Goal: Information Seeking & Learning: Learn about a topic

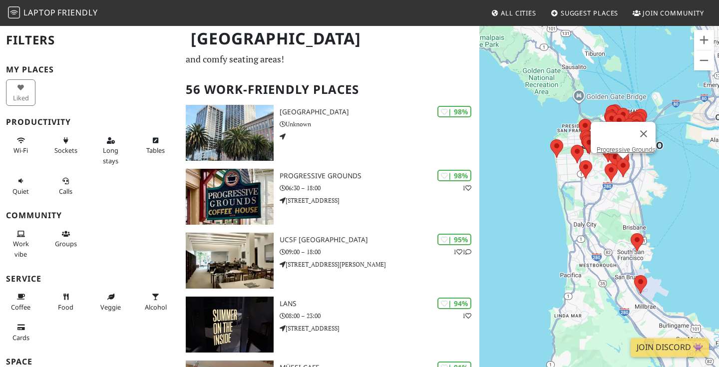
scroll to position [58, 0]
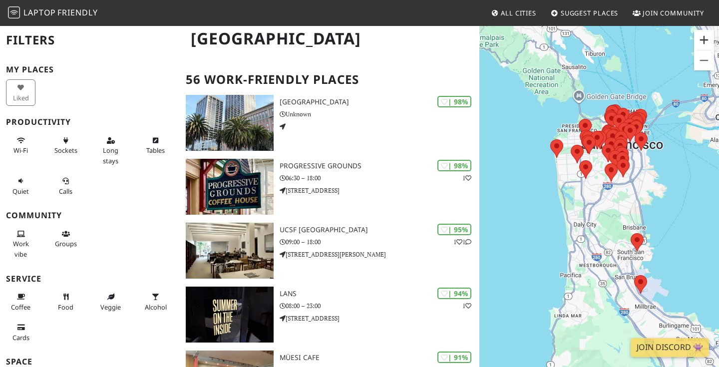
click at [707, 41] on button "Zoom in" at bounding box center [704, 40] width 20 height 20
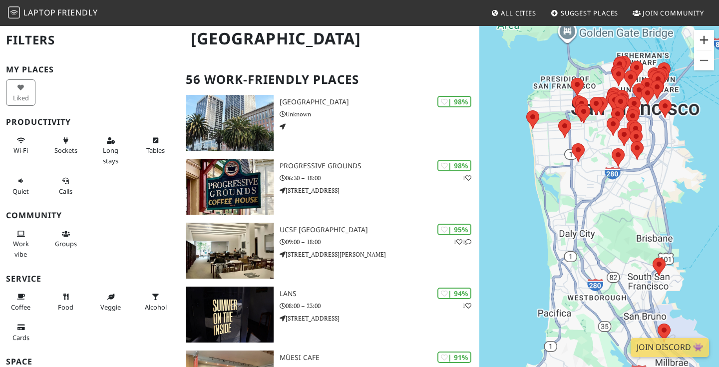
click at [705, 44] on button "Zoom in" at bounding box center [704, 40] width 20 height 20
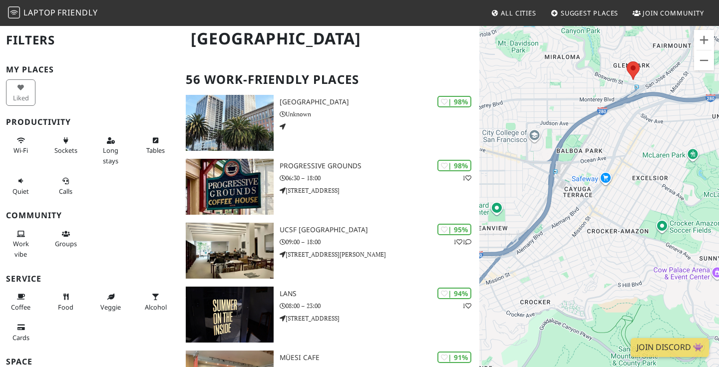
drag, startPoint x: 655, startPoint y: 100, endPoint x: 586, endPoint y: 186, distance: 110.5
click at [586, 186] on div "To navigate, press the arrow keys." at bounding box center [599, 208] width 240 height 367
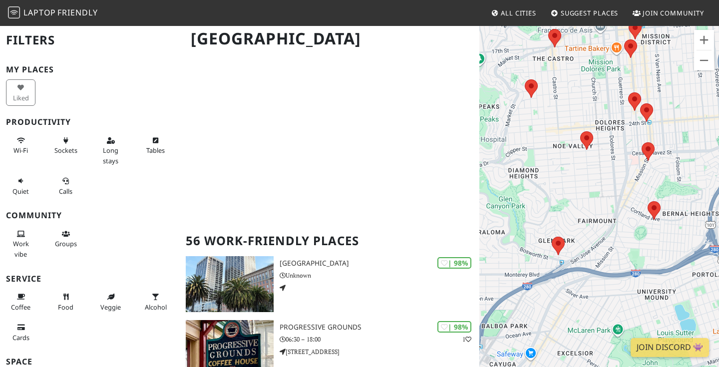
drag, startPoint x: 662, startPoint y: 120, endPoint x: 598, endPoint y: 252, distance: 146.9
click at [599, 250] on div "To navigate, press the arrow keys." at bounding box center [599, 208] width 240 height 367
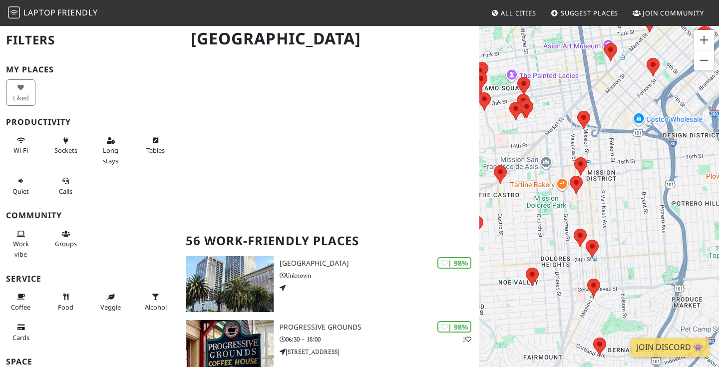
drag, startPoint x: 637, startPoint y: 109, endPoint x: 641, endPoint y: 213, distance: 104.4
click at [641, 213] on div "To navigate, press the arrow keys." at bounding box center [599, 208] width 240 height 367
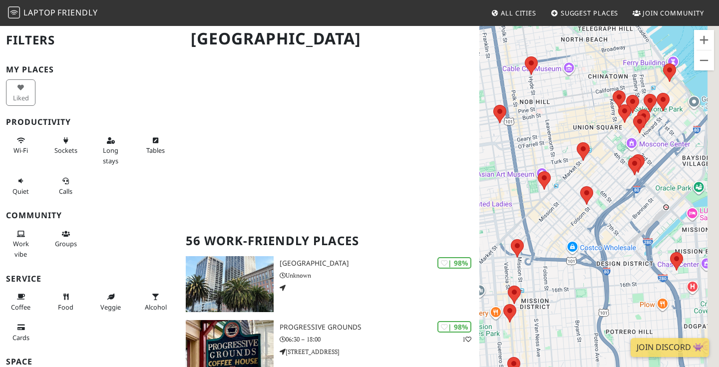
drag, startPoint x: 663, startPoint y: 121, endPoint x: 582, endPoint y: 228, distance: 134.3
click at [582, 228] on div "To navigate, press the arrow keys." at bounding box center [599, 208] width 240 height 367
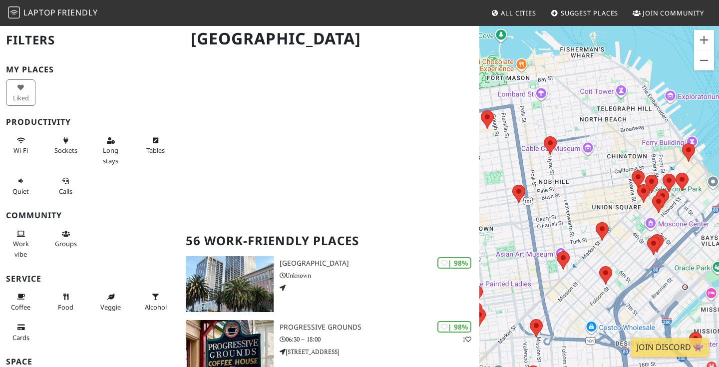
drag, startPoint x: 562, startPoint y: 150, endPoint x: 616, endPoint y: 201, distance: 74.5
click at [616, 201] on div "To navigate, press the arrow keys." at bounding box center [599, 208] width 240 height 367
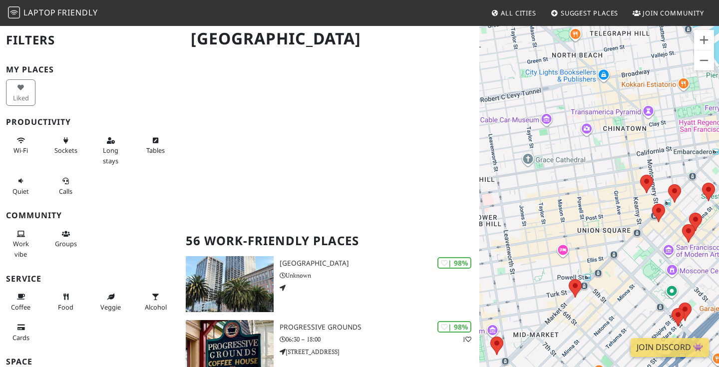
drag, startPoint x: 562, startPoint y: 190, endPoint x: 593, endPoint y: 162, distance: 41.8
click at [593, 162] on div "To navigate, press the arrow keys." at bounding box center [599, 208] width 240 height 367
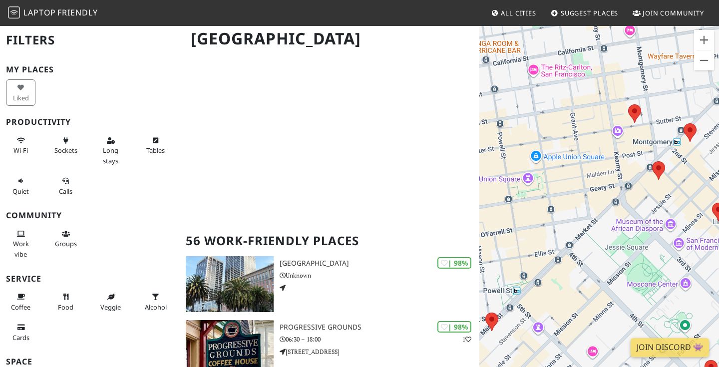
drag, startPoint x: 609, startPoint y: 242, endPoint x: 580, endPoint y: 192, distance: 58.1
click at [580, 192] on div "To navigate, press the arrow keys." at bounding box center [599, 208] width 240 height 367
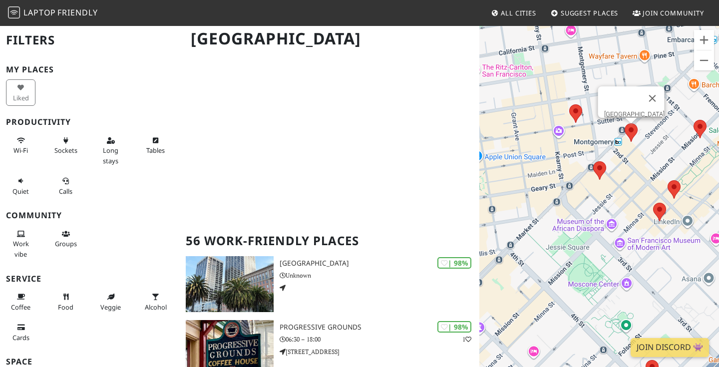
click at [625, 123] on area at bounding box center [625, 123] width 0 height 0
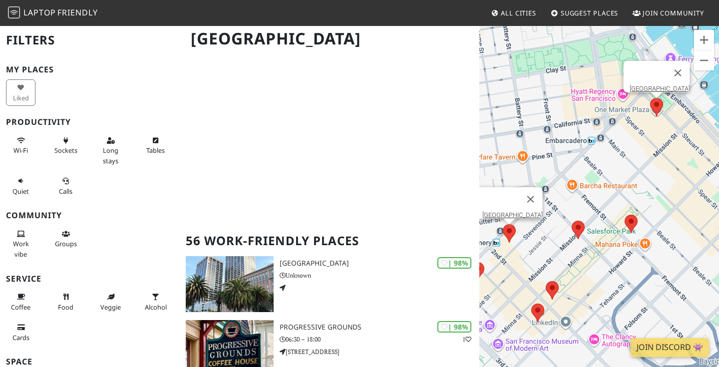
click at [650, 98] on area at bounding box center [650, 98] width 0 height 0
click at [651, 85] on link "[GEOGRAPHIC_DATA]" at bounding box center [660, 88] width 60 height 7
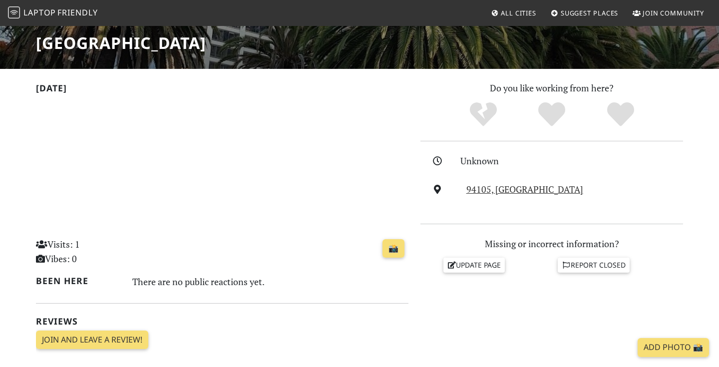
scroll to position [43, 0]
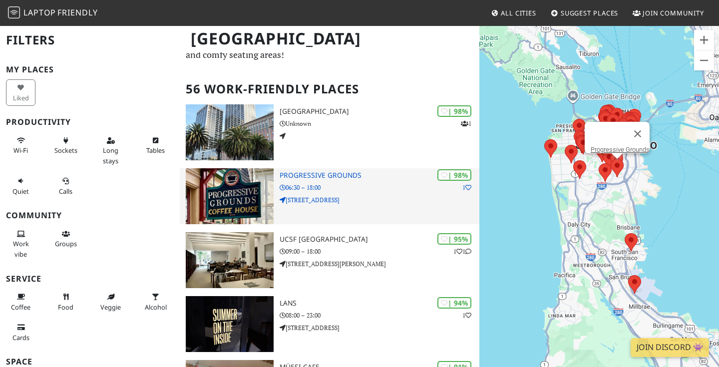
scroll to position [56, 0]
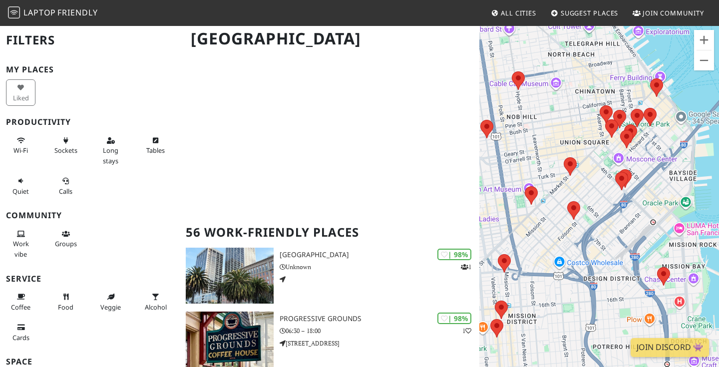
drag, startPoint x: 627, startPoint y: 115, endPoint x: 544, endPoint y: 155, distance: 92.0
click at [544, 155] on div "To navigate, press the arrow keys." at bounding box center [599, 208] width 240 height 367
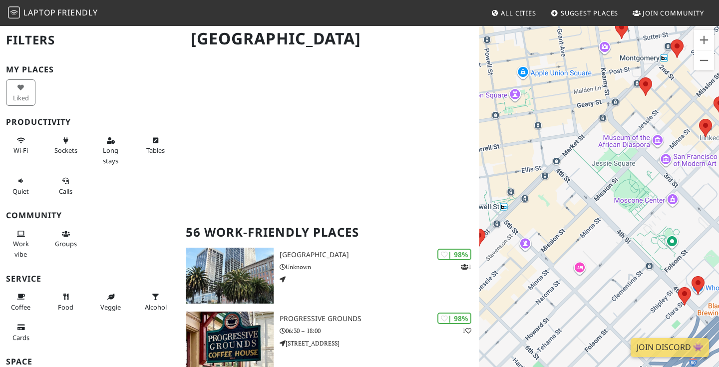
drag, startPoint x: 600, startPoint y: 108, endPoint x: 633, endPoint y: 240, distance: 135.9
click at [635, 240] on div "To navigate, press the arrow keys." at bounding box center [599, 208] width 240 height 367
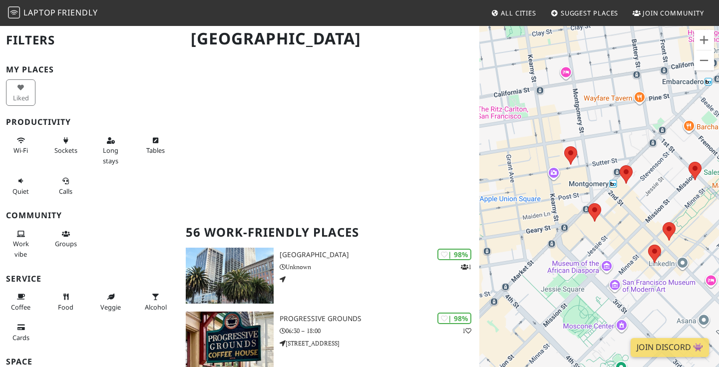
drag, startPoint x: 640, startPoint y: 157, endPoint x: 564, endPoint y: 183, distance: 80.5
click at [564, 183] on div "To navigate, press the arrow keys." at bounding box center [599, 208] width 240 height 367
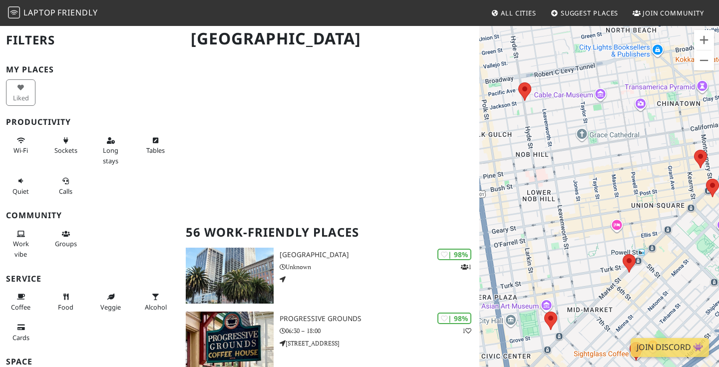
drag, startPoint x: 541, startPoint y: 143, endPoint x: 682, endPoint y: 128, distance: 141.5
click at [682, 128] on div "To navigate, press the arrow keys." at bounding box center [599, 208] width 240 height 367
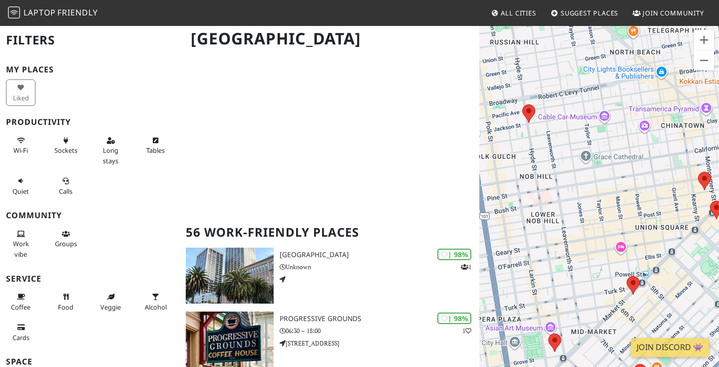
drag, startPoint x: 591, startPoint y: 98, endPoint x: 599, endPoint y: 146, distance: 49.1
click at [599, 146] on div "To navigate, press the arrow keys." at bounding box center [599, 208] width 240 height 367
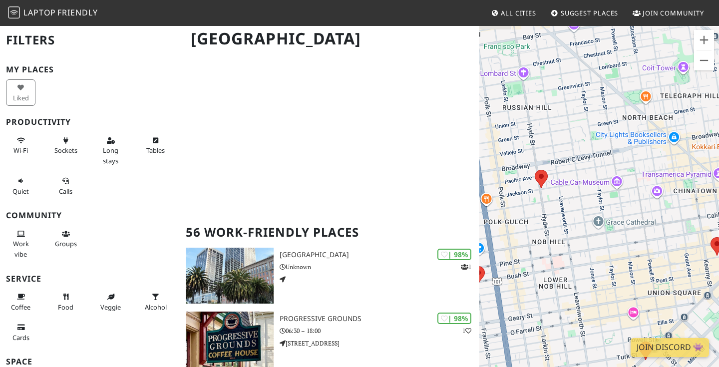
drag, startPoint x: 567, startPoint y: 107, endPoint x: 579, endPoint y: 157, distance: 51.3
click at [579, 157] on div "To navigate, press the arrow keys." at bounding box center [599, 208] width 240 height 367
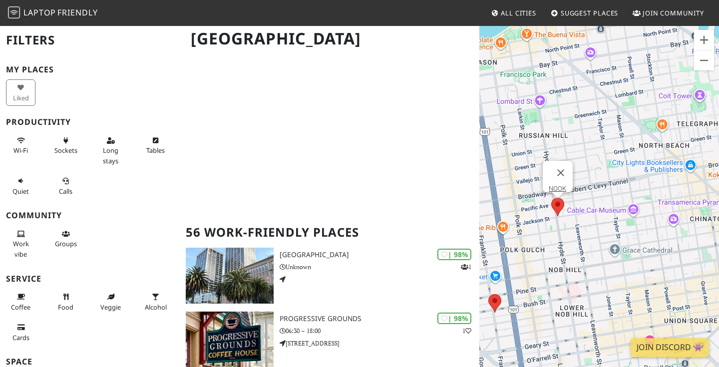
click at [551, 198] on area at bounding box center [551, 198] width 0 height 0
click at [555, 178] on button "Close" at bounding box center [561, 173] width 24 height 24
click at [551, 198] on area at bounding box center [551, 198] width 0 height 0
click at [555, 185] on link "NOOK" at bounding box center [557, 188] width 17 height 7
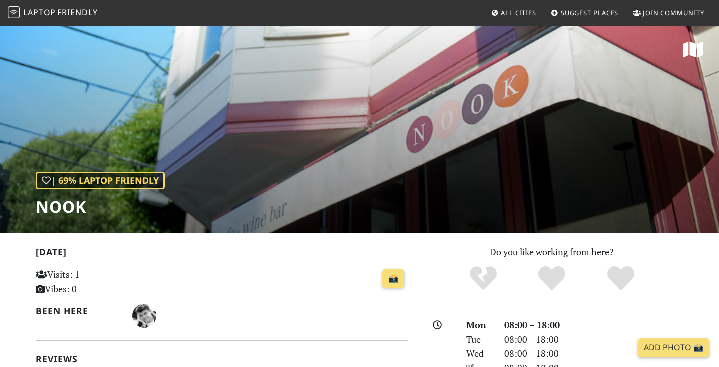
scroll to position [0, 0]
